Goal: Task Accomplishment & Management: Manage account settings

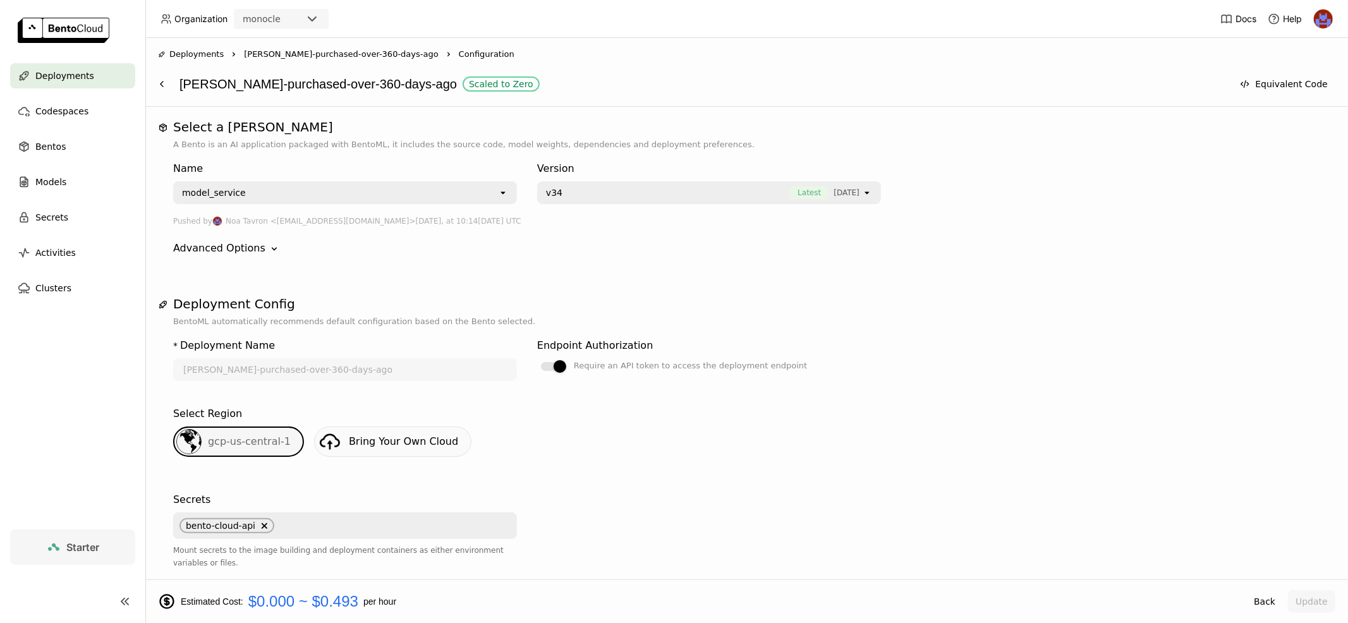
click at [56, 130] on ul "Deployments Codespaces Bentos Models Secrets Activities Clusters" at bounding box center [72, 182] width 145 height 238
click at [56, 139] on span "Bentos" at bounding box center [50, 146] width 30 height 15
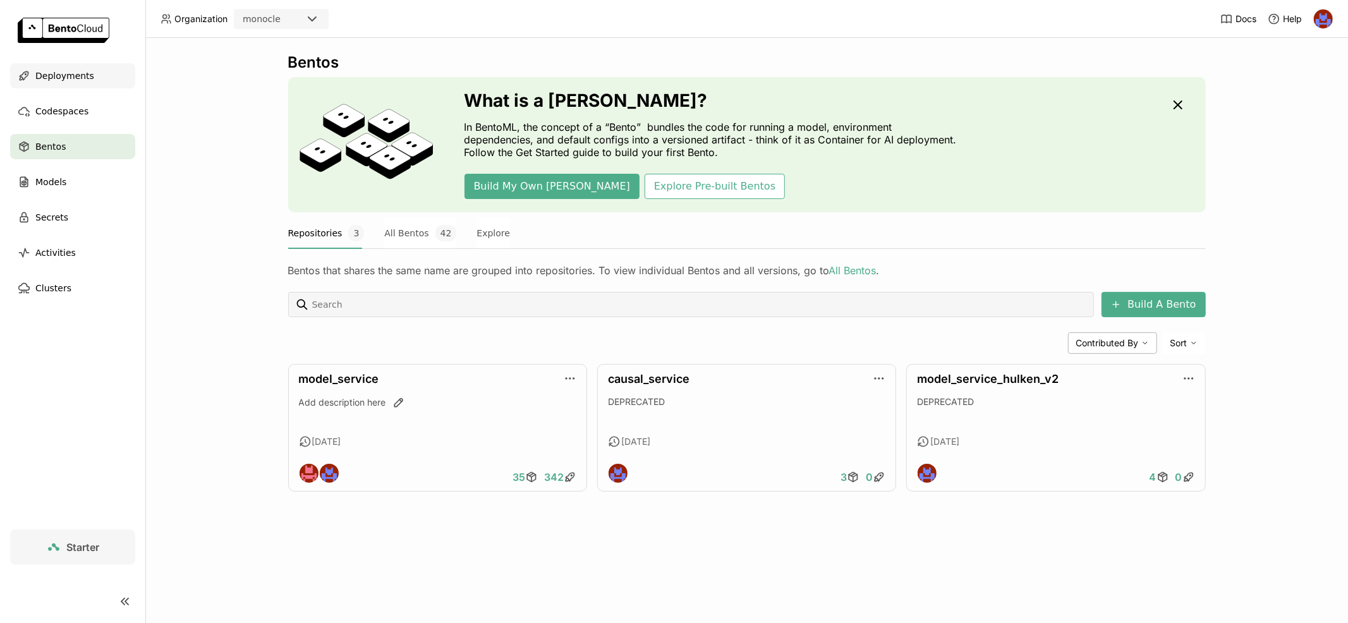
click at [64, 76] on span "Deployments" at bounding box center [64, 75] width 59 height 15
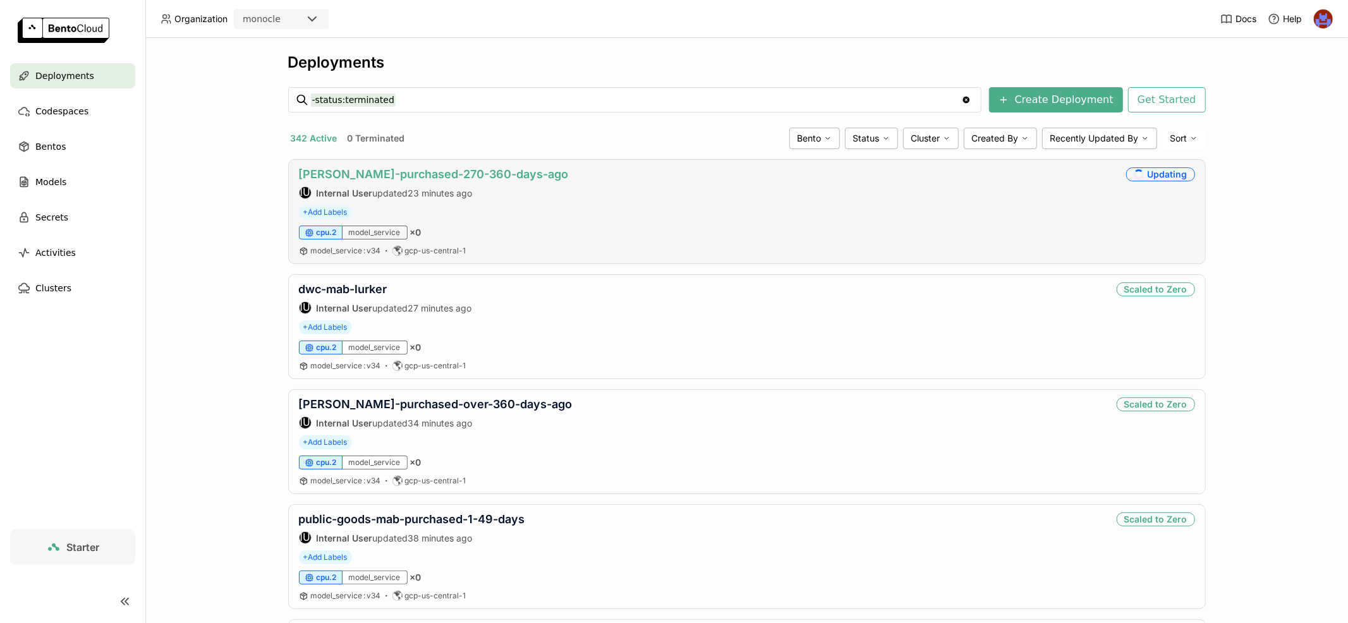
click at [461, 167] on link "[PERSON_NAME]-purchased-270-360-days-ago" at bounding box center [434, 173] width 270 height 13
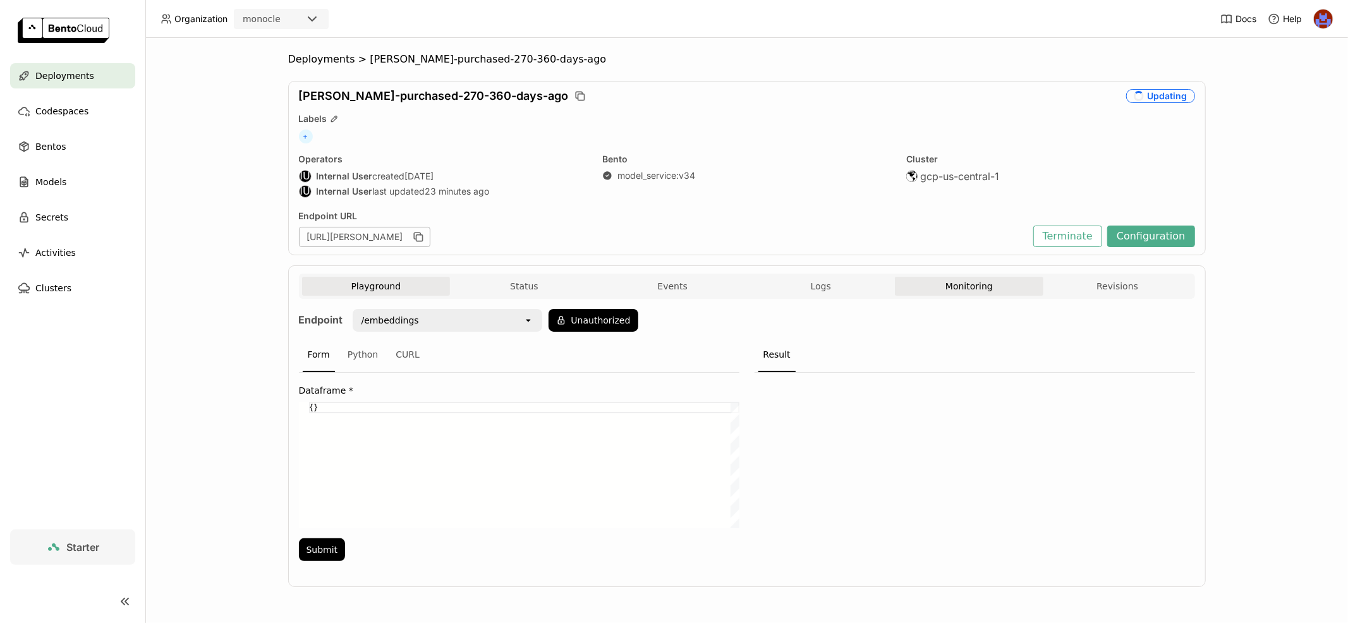
click at [962, 277] on button "Monitoring" at bounding box center [969, 286] width 149 height 19
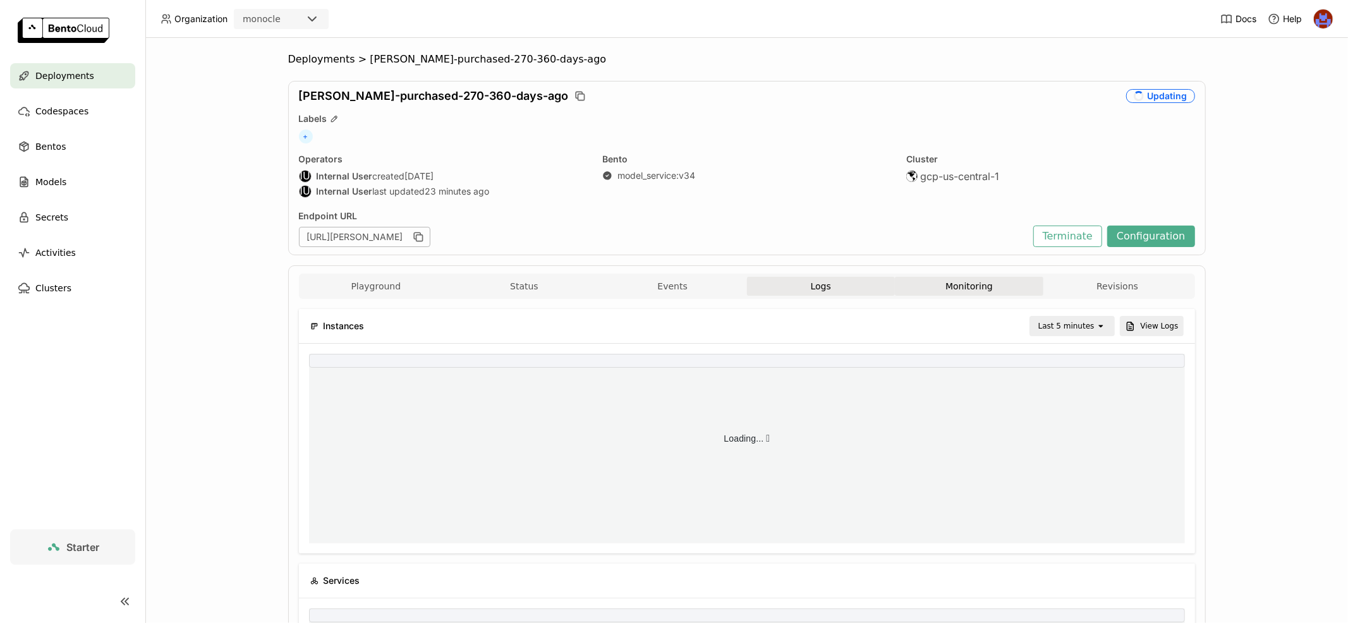
click at [800, 293] on button "Logs" at bounding box center [821, 286] width 149 height 19
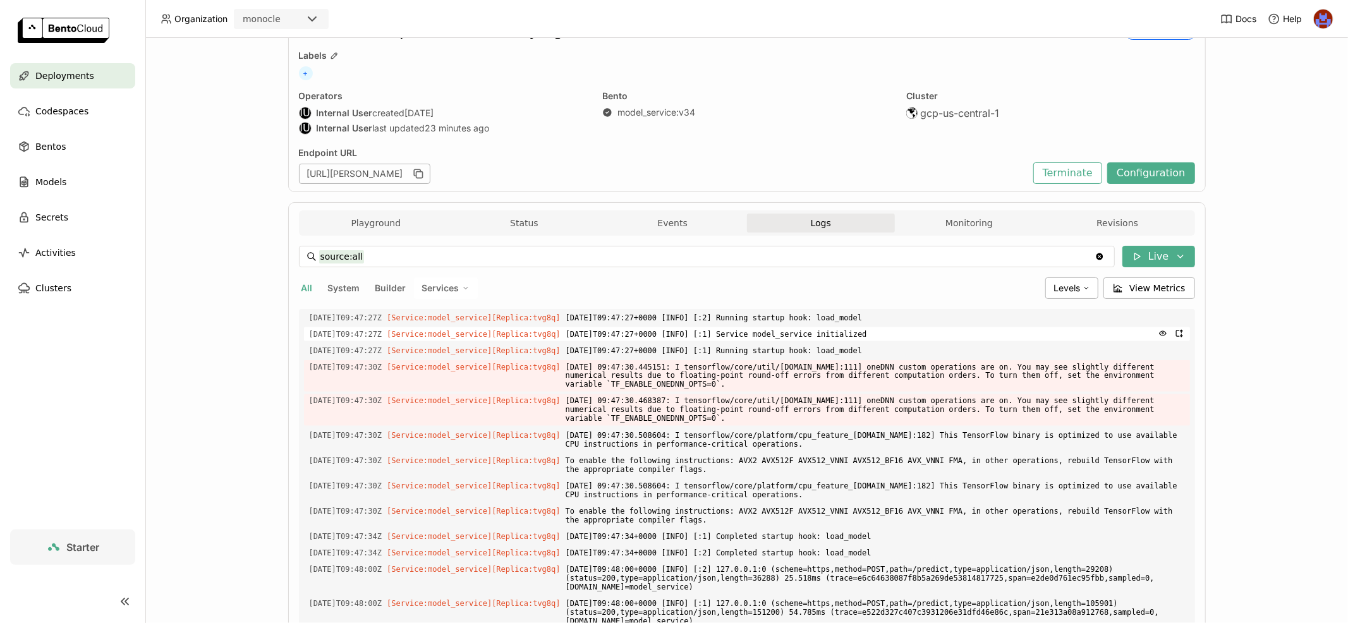
scroll to position [178, 0]
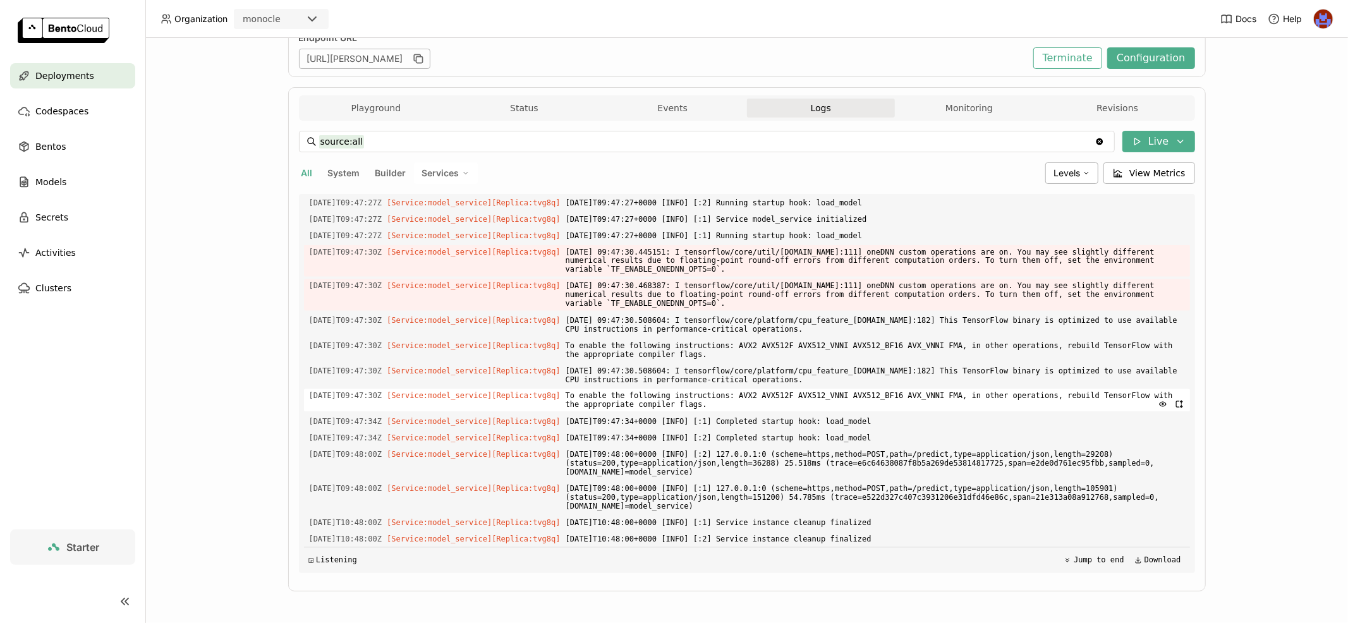
click at [592, 389] on span "To enable the following instructions: AVX2 AVX512F AVX512_VNNI AVX512_BF16 AVX_…" at bounding box center [875, 400] width 619 height 23
click at [438, 173] on span "Services" at bounding box center [440, 172] width 37 height 11
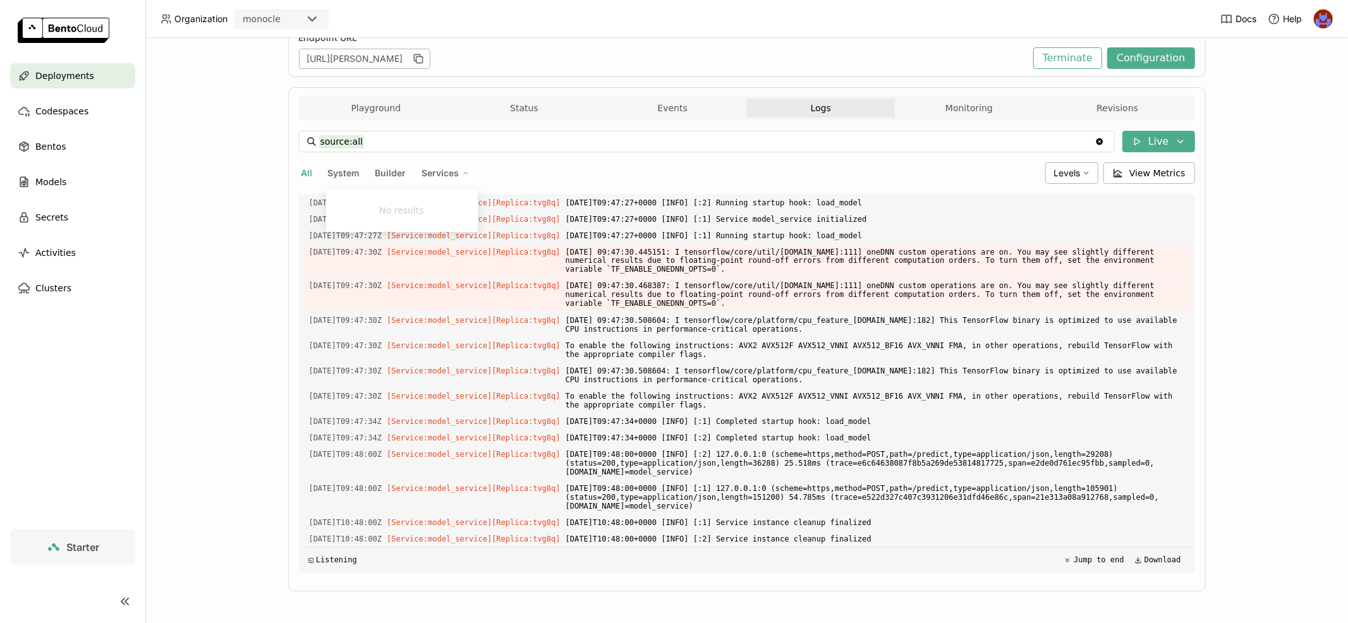
click at [389, 165] on button "Builder" at bounding box center [391, 173] width 36 height 16
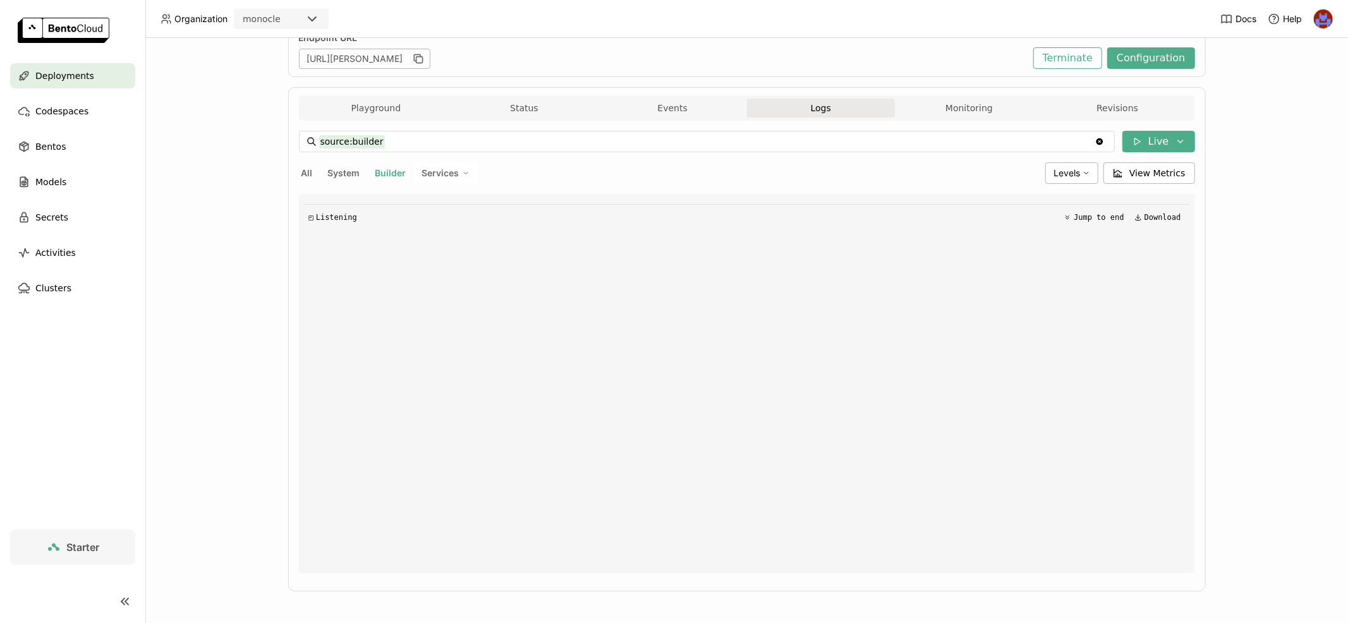
scroll to position [0, 0]
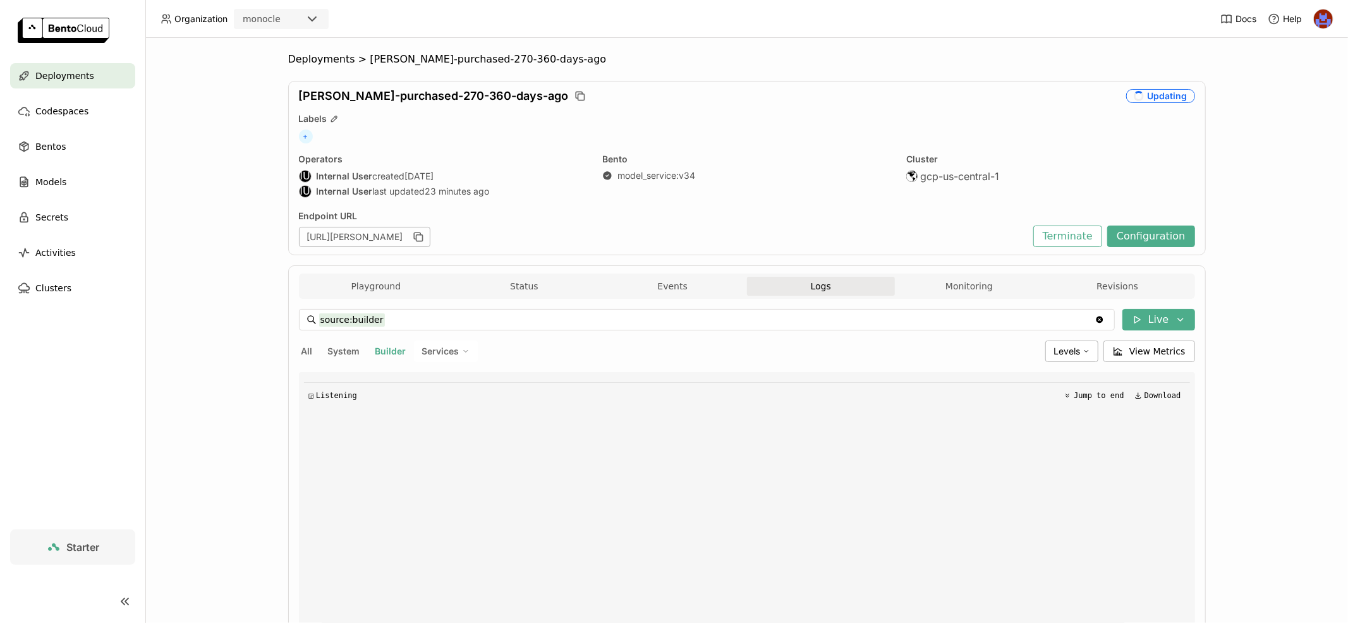
click at [346, 352] on span "System" at bounding box center [344, 351] width 32 height 11
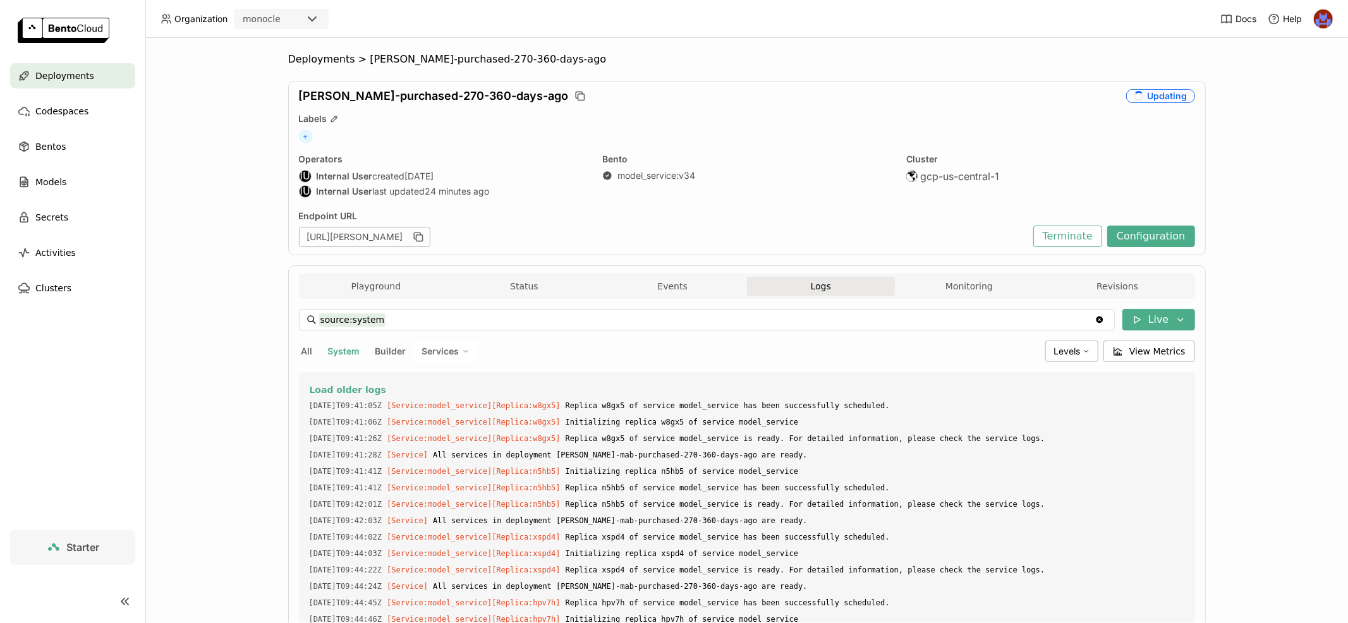
click at [1155, 90] on div "Updating" at bounding box center [1160, 96] width 69 height 14
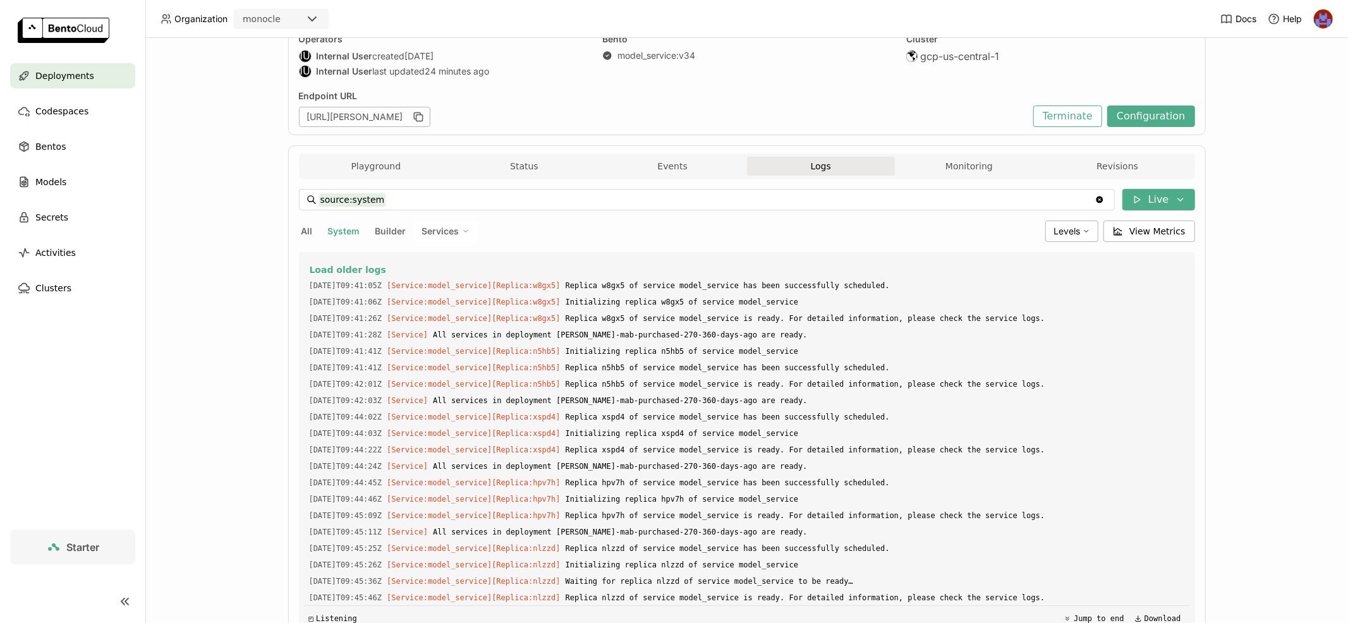
click at [439, 230] on span "Services" at bounding box center [440, 231] width 37 height 11
click at [389, 233] on span "Builder" at bounding box center [390, 231] width 31 height 11
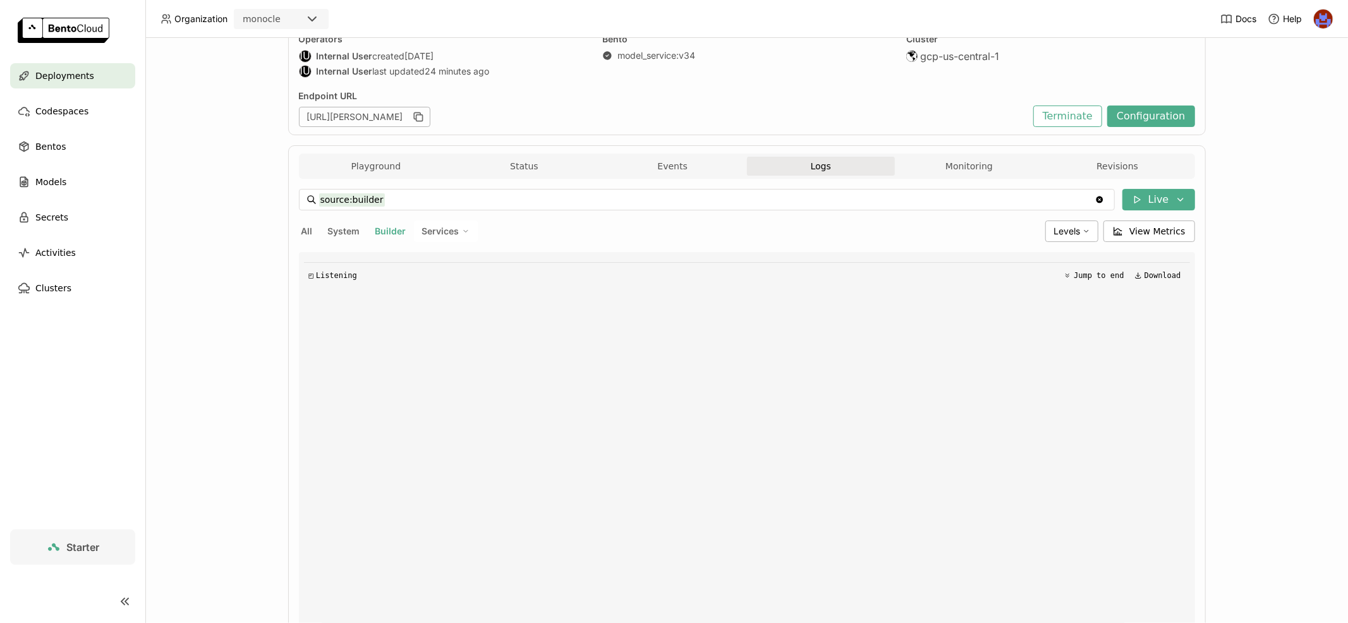
click at [304, 229] on span "All" at bounding box center [306, 231] width 11 height 11
type input "source:all"
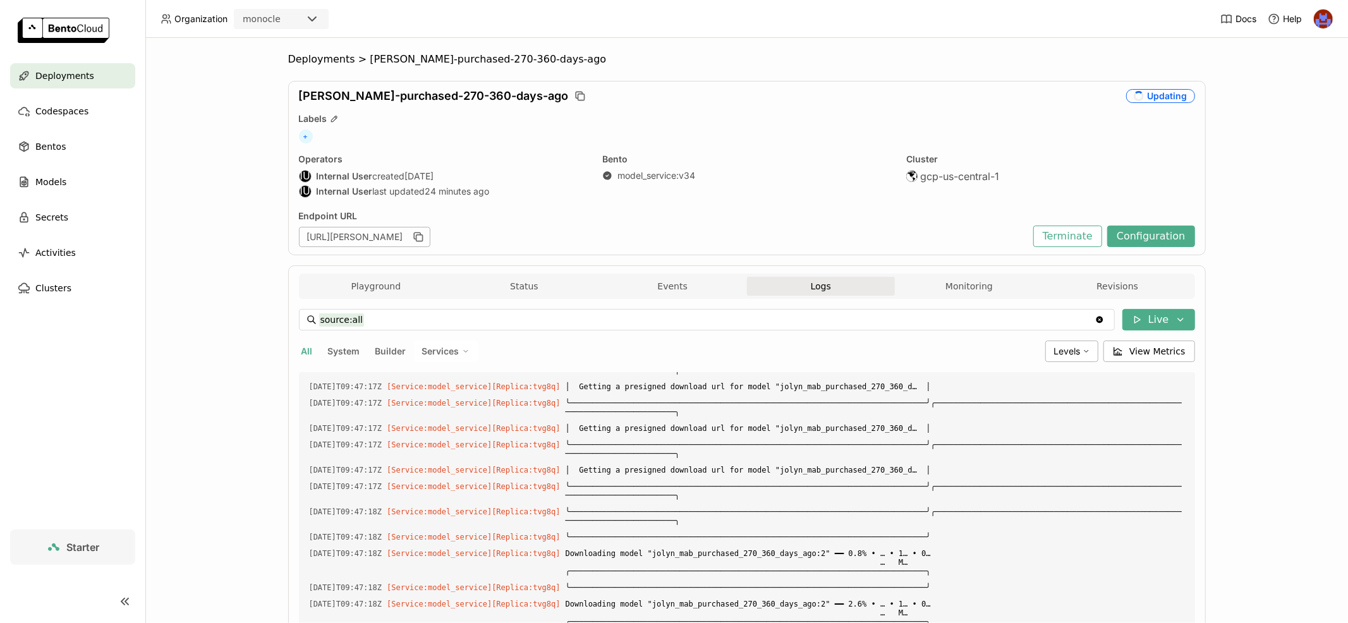
scroll to position [197, 0]
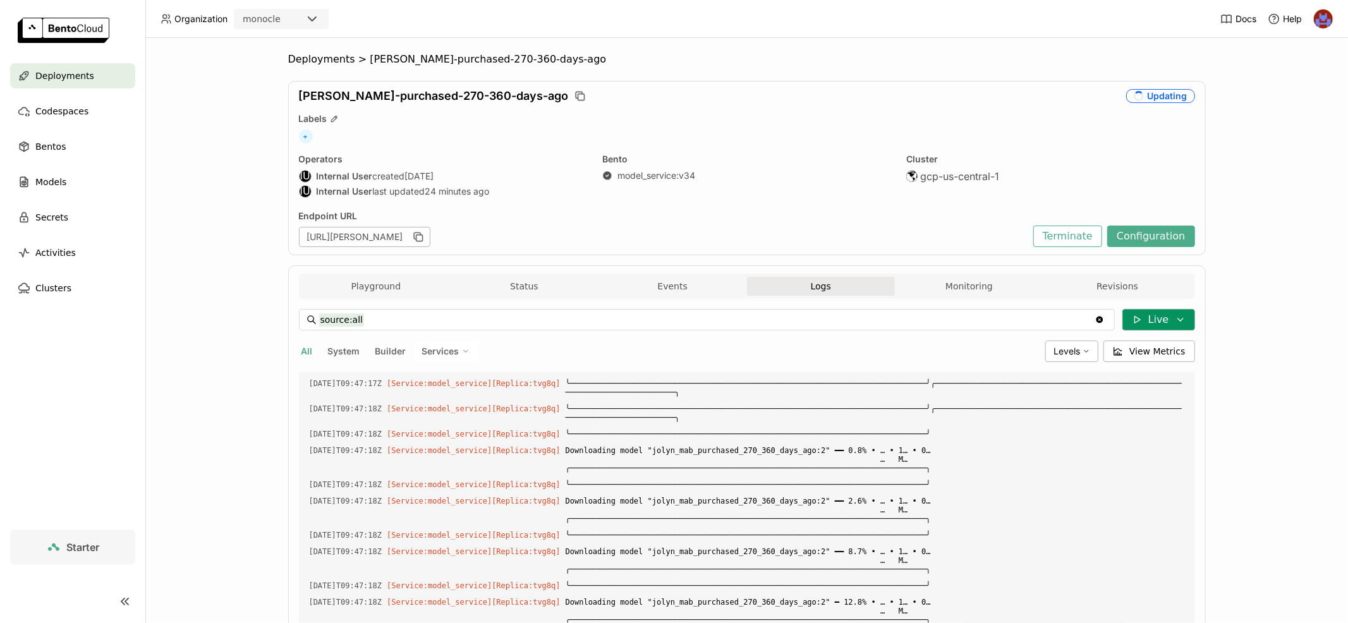
click at [1140, 317] on icon at bounding box center [1138, 320] width 6 height 7
click at [1040, 338] on button "Live" at bounding box center [1089, 344] width 212 height 21
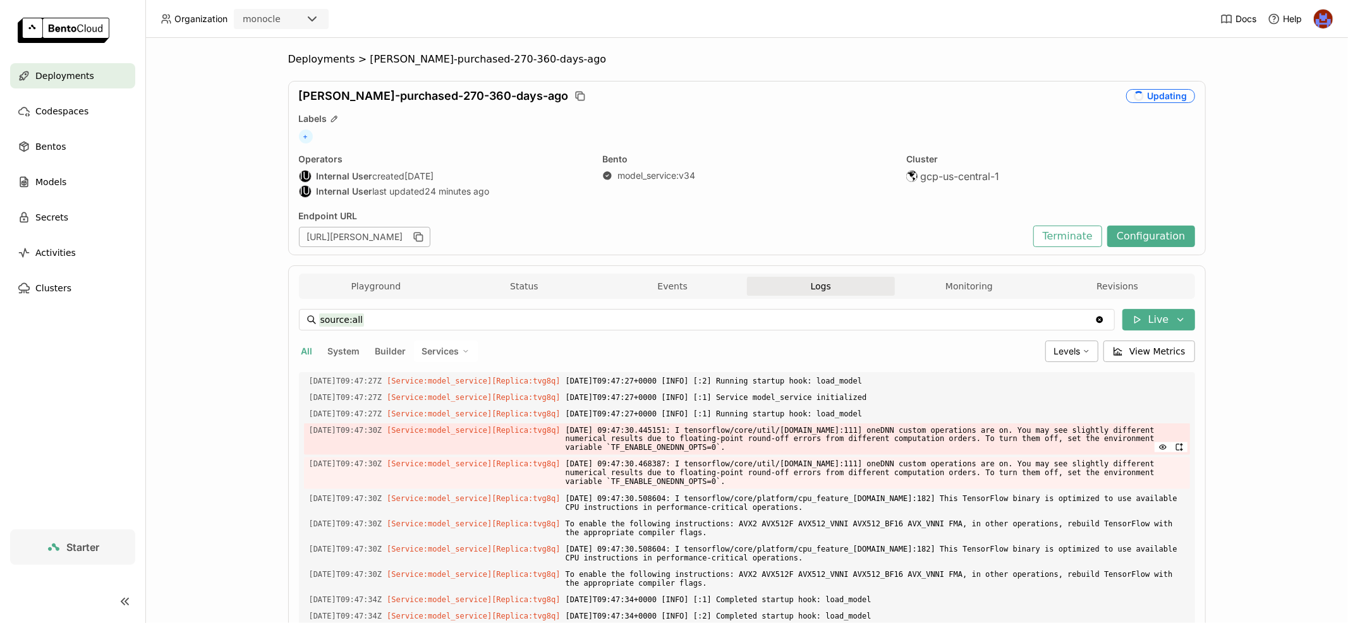
scroll to position [178, 0]
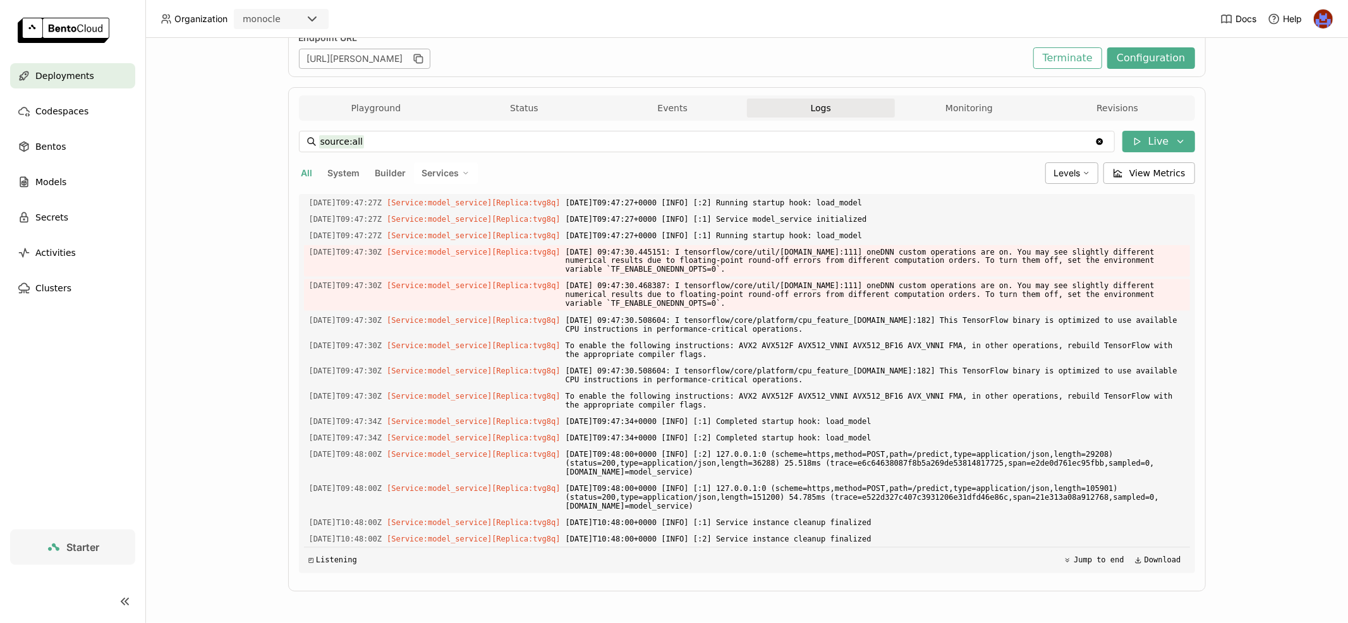
click at [312, 561] on span "◰" at bounding box center [311, 560] width 4 height 9
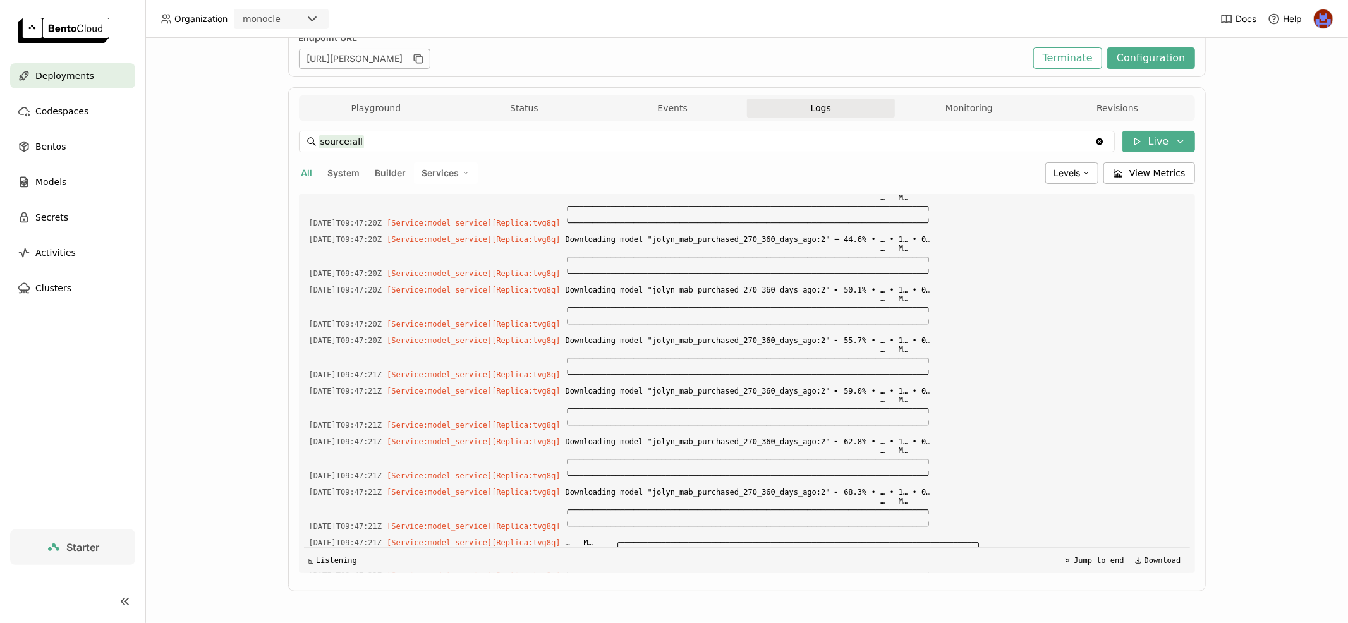
scroll to position [0, 0]
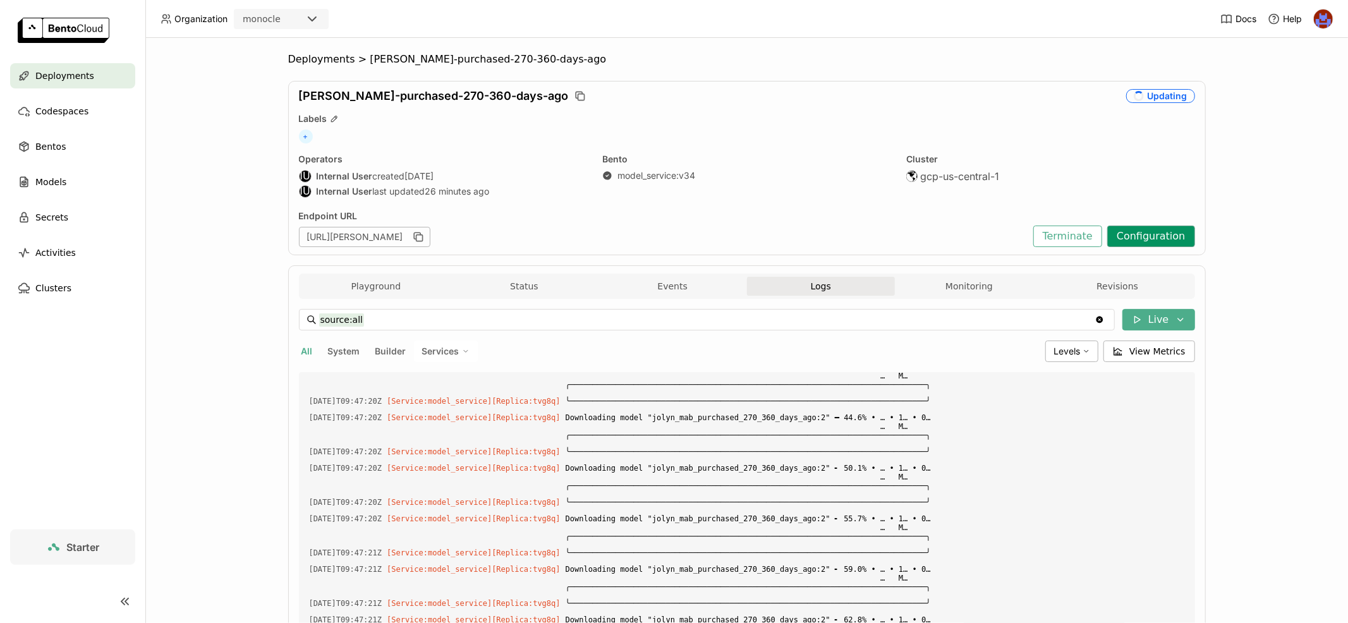
click at [1139, 238] on button "Configuration" at bounding box center [1151, 236] width 88 height 21
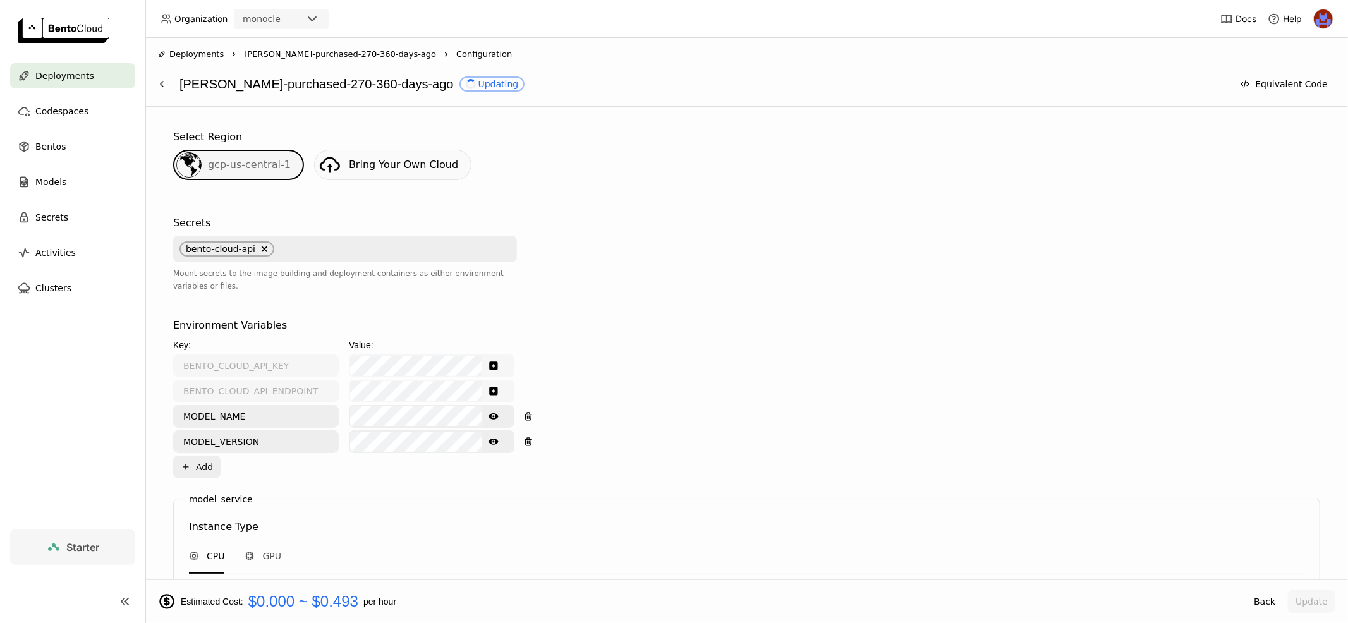
scroll to position [262, 0]
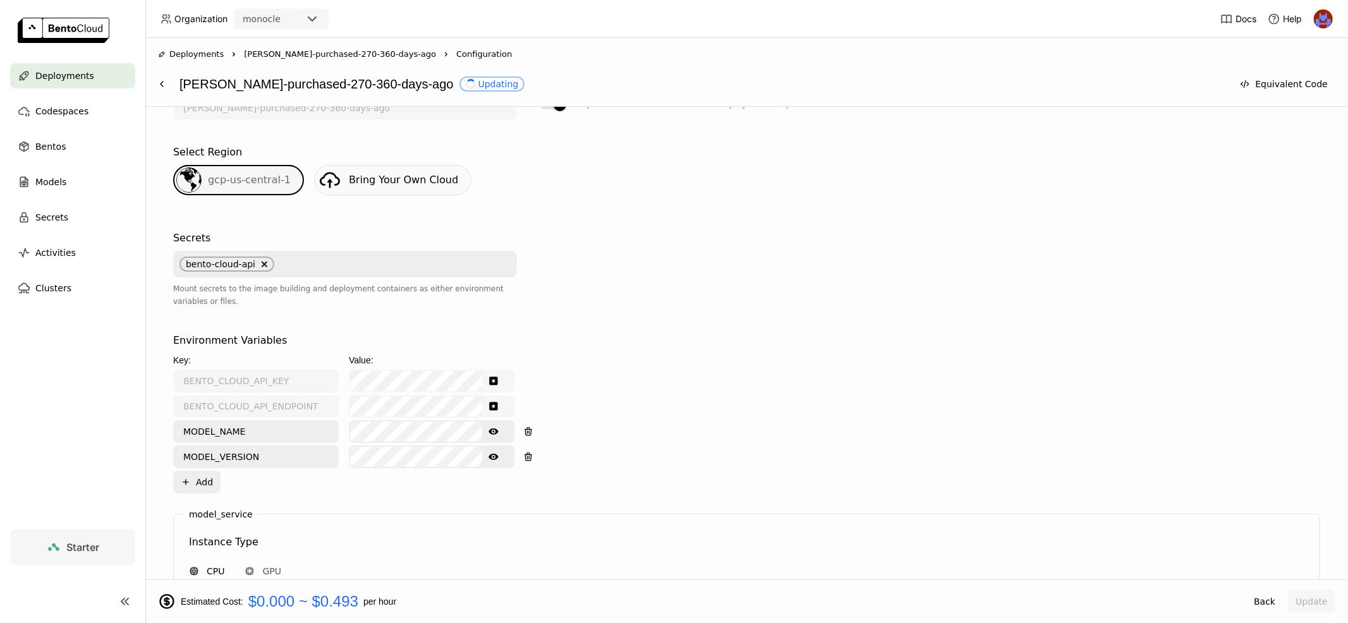
click at [494, 432] on icon "Show password text" at bounding box center [494, 432] width 10 height 10
click at [497, 455] on icon "Show password text" at bounding box center [494, 457] width 10 height 10
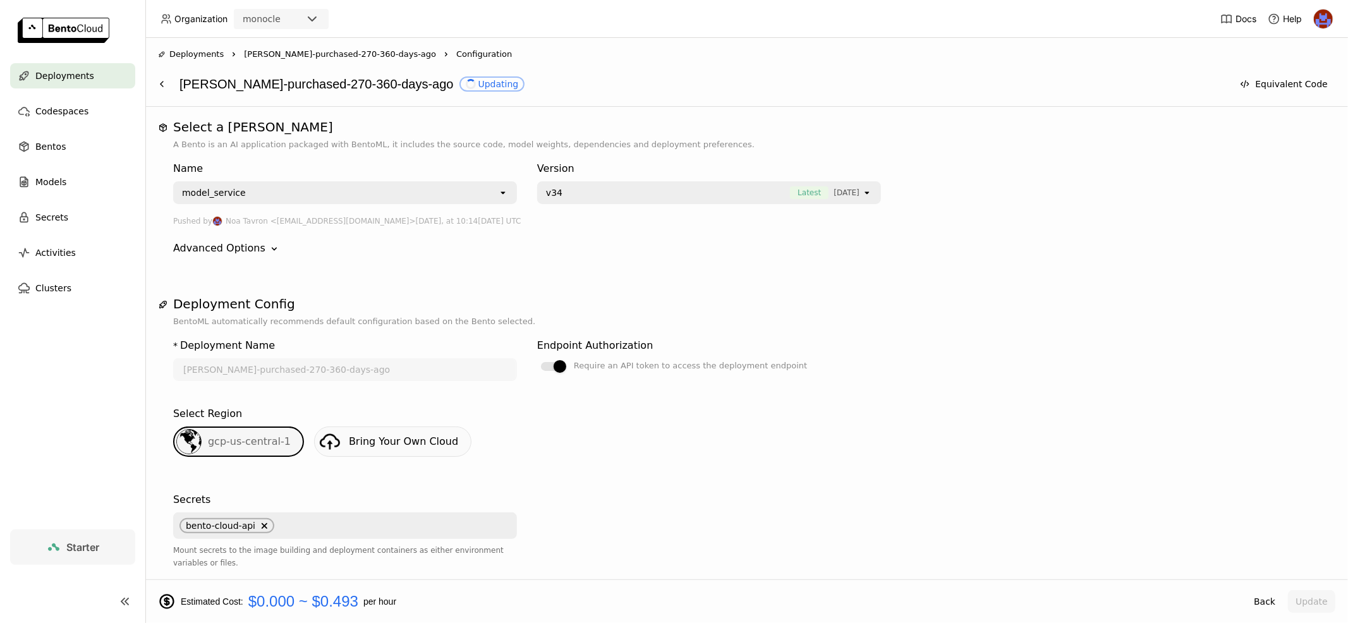
click at [463, 97] on div "Deployments Right jolyn-mab-purchased-270-360-days-ago Right Configuration joly…" at bounding box center [746, 72] width 1203 height 69
click at [466, 82] on div "Updating" at bounding box center [492, 84] width 53 height 10
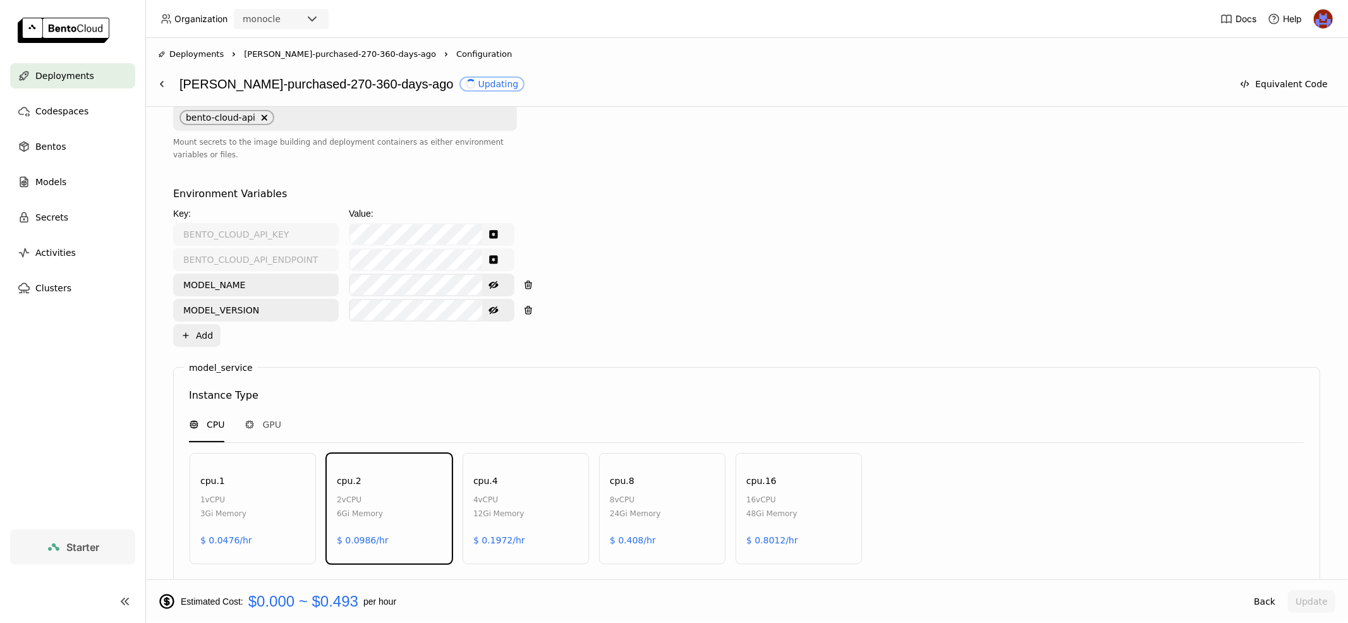
scroll to position [378, 0]
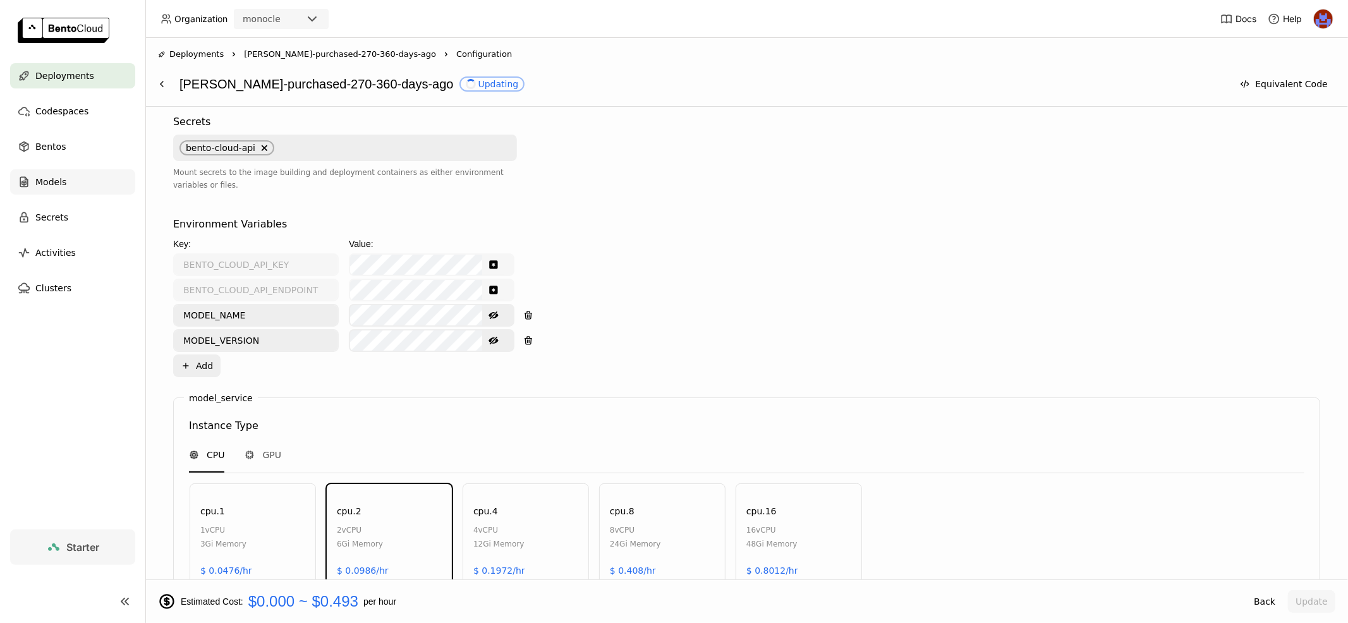
click at [44, 173] on div "Models" at bounding box center [72, 181] width 125 height 25
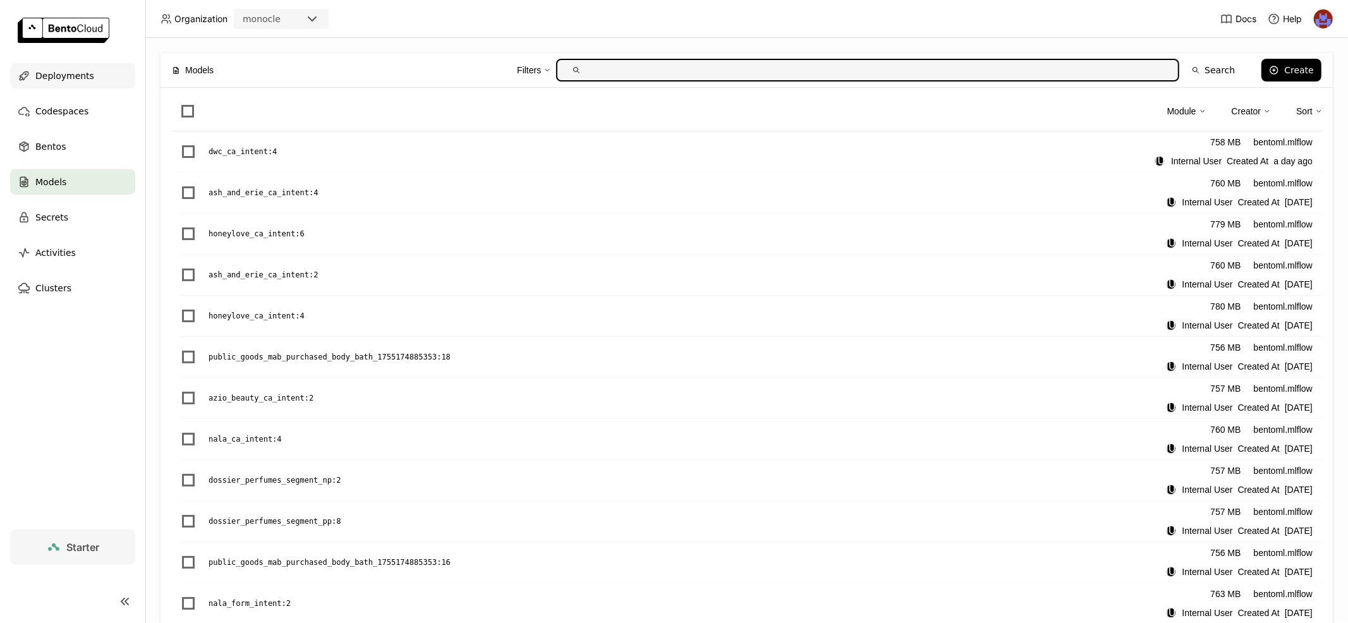
click at [99, 73] on div "Deployments" at bounding box center [72, 75] width 125 height 25
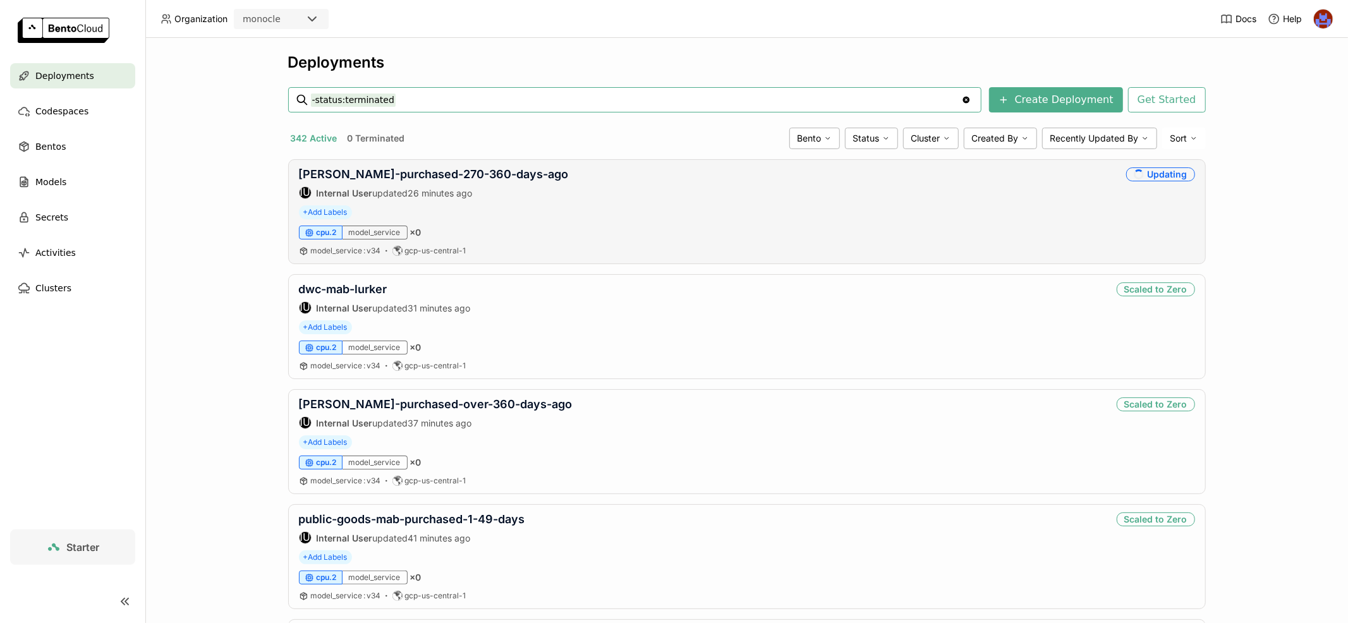
click at [425, 189] on span "26 minutes ago" at bounding box center [440, 193] width 64 height 11
click at [461, 165] on div "jolyn-mab-purchased-270-360-days-ago IU Internal User updated 26 minutes ago Up…" at bounding box center [747, 211] width 918 height 105
click at [461, 173] on link "[PERSON_NAME]-purchased-270-360-days-ago" at bounding box center [434, 173] width 270 height 13
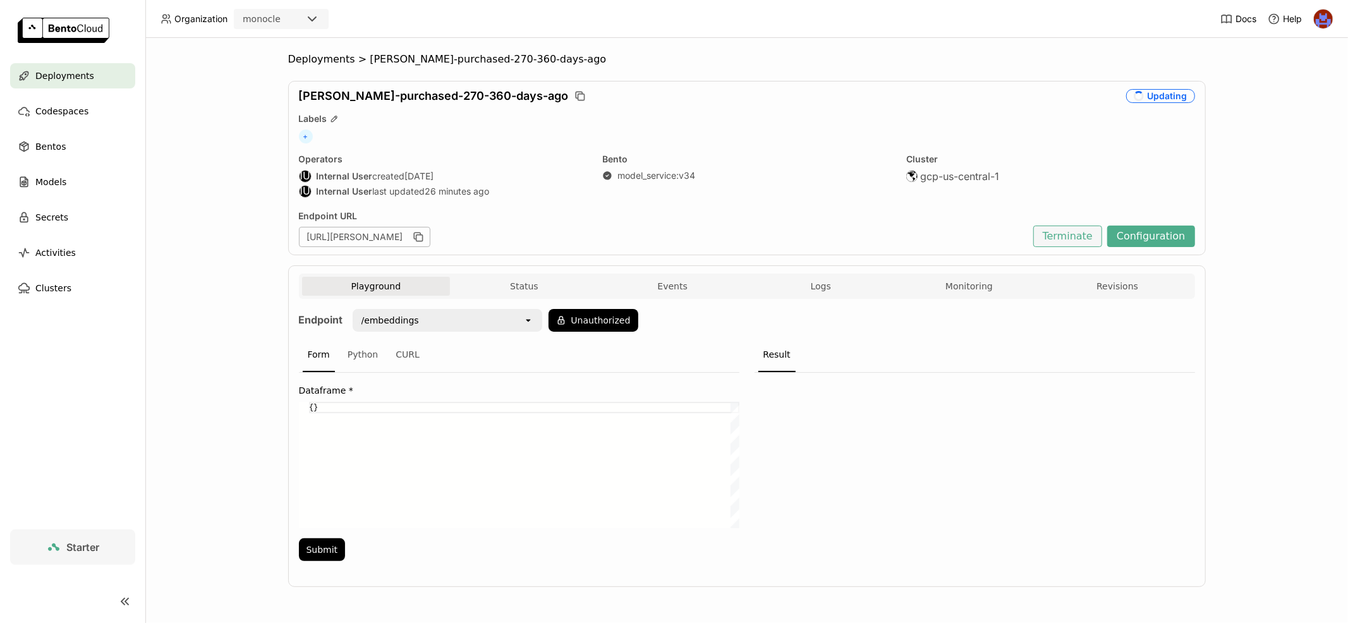
click at [1085, 239] on button "Terminate" at bounding box center [1067, 236] width 69 height 21
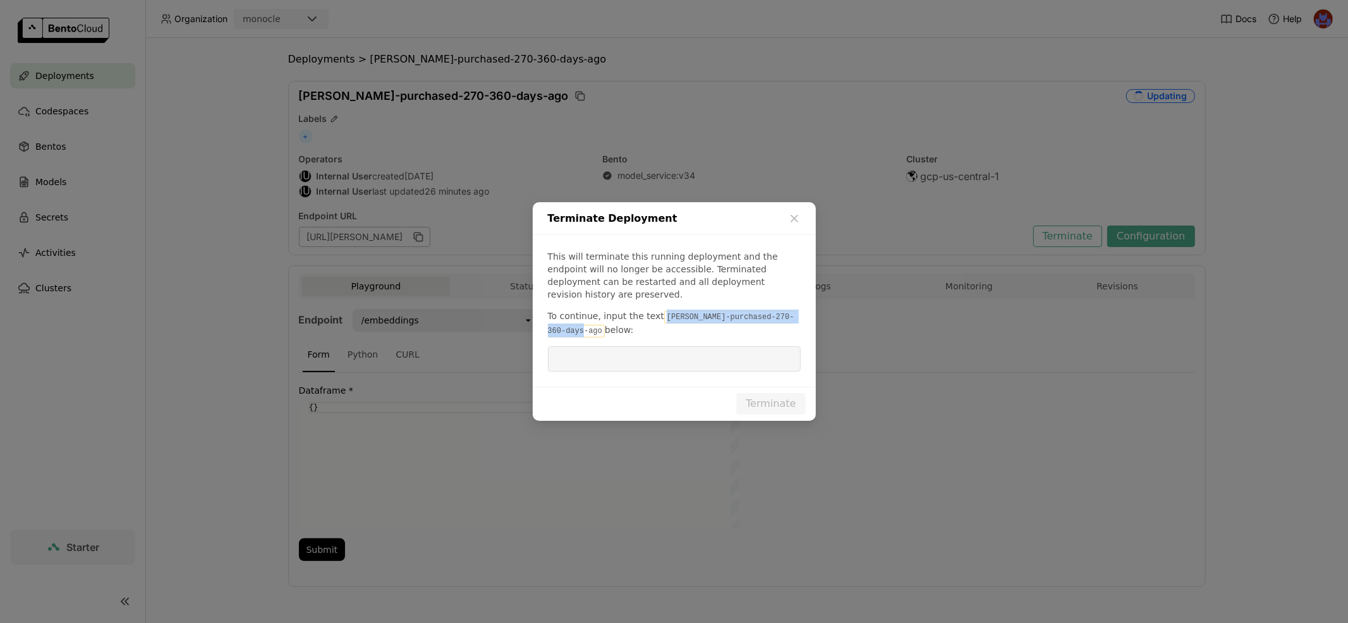
copy code "[PERSON_NAME]-purchased-270-360-days-ago"
drag, startPoint x: 656, startPoint y: 313, endPoint x: 586, endPoint y: 327, distance: 71.5
click at [586, 327] on p "To continue, input the text jolyn-mab-purchased-270-360-days-ago below:" at bounding box center [674, 324] width 253 height 28
click at [586, 361] on input "dialog" at bounding box center [675, 359] width 238 height 24
paste input "[PERSON_NAME]-purchased-270-360-days-ago"
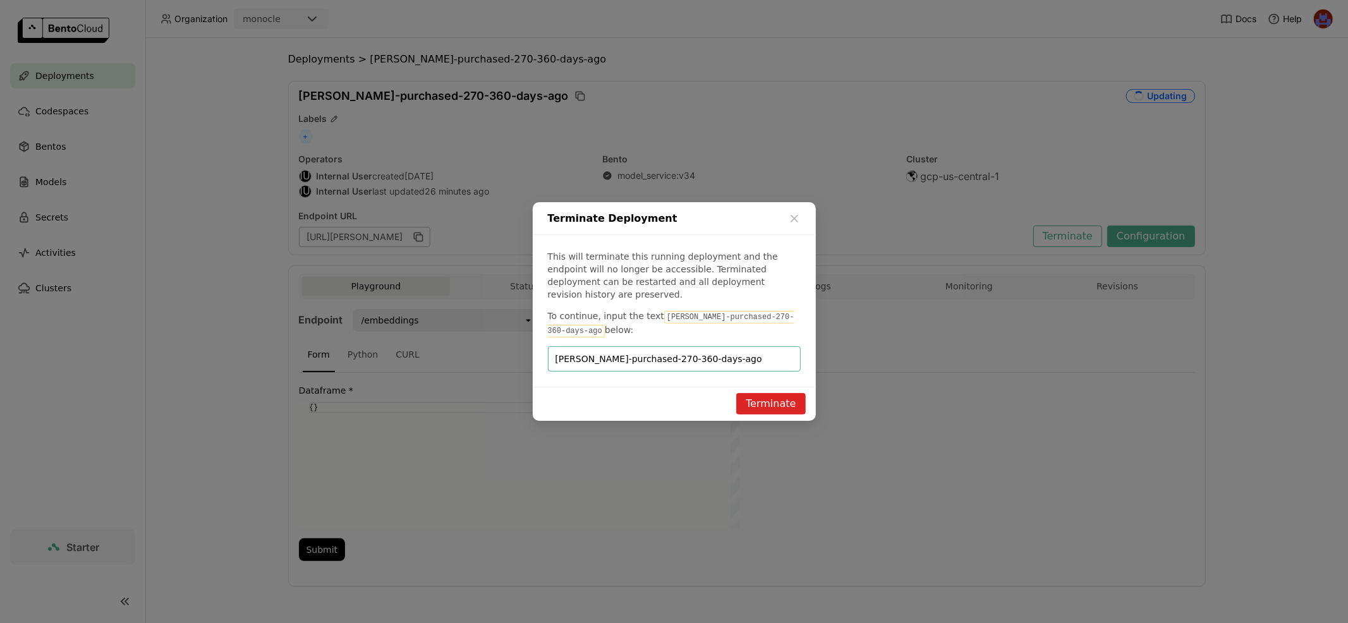
type input "[PERSON_NAME]-purchased-270-360-days-ago"
click at [793, 404] on button "Terminate" at bounding box center [770, 403] width 69 height 21
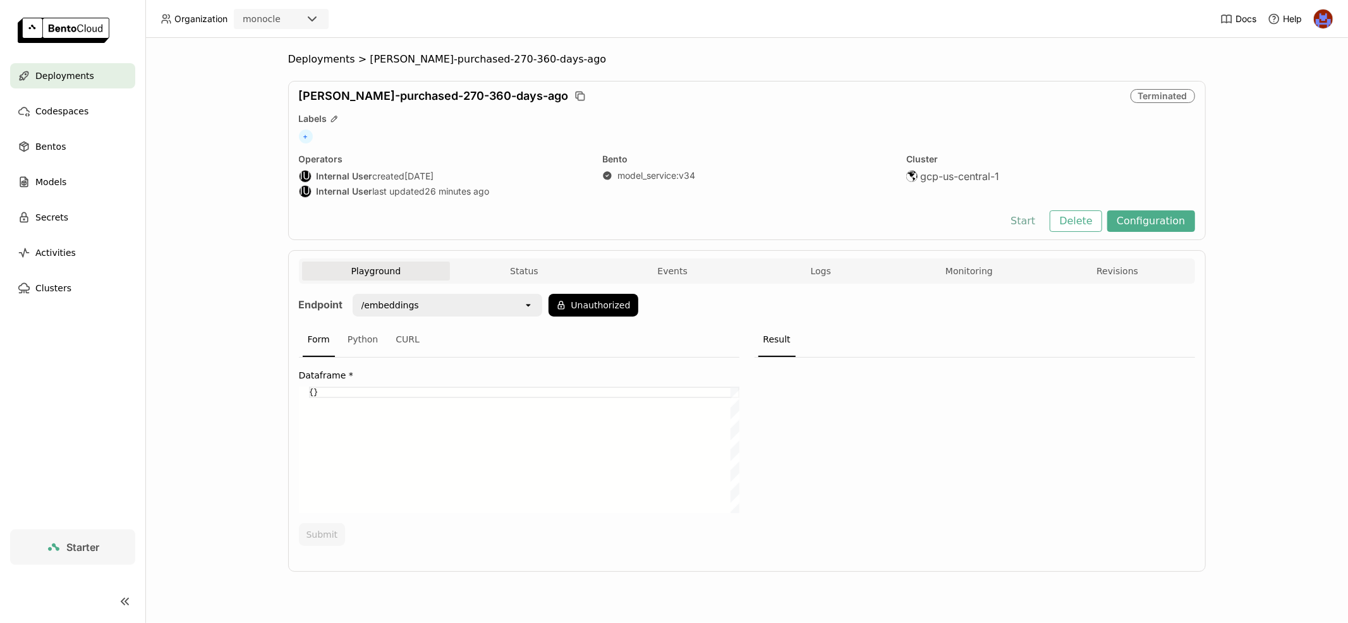
click at [1033, 221] on button "Start" at bounding box center [1023, 220] width 44 height 21
click at [497, 267] on button "Status" at bounding box center [524, 271] width 149 height 19
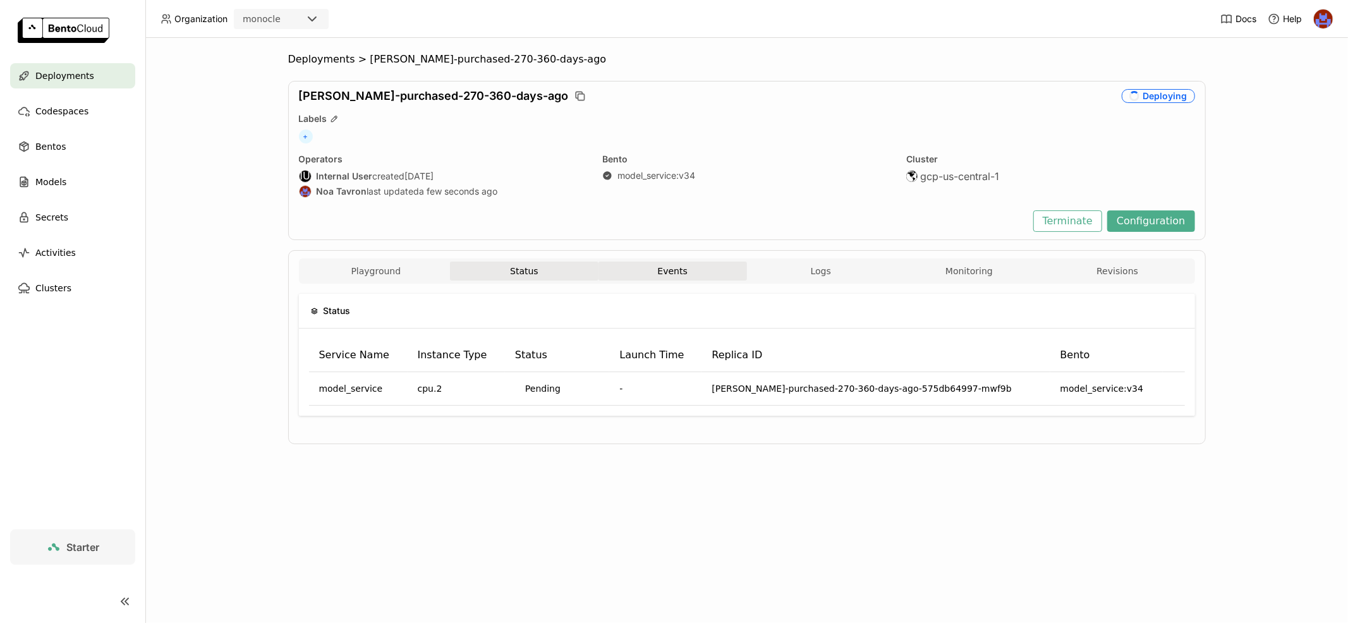
click at [676, 271] on button "Events" at bounding box center [673, 271] width 149 height 19
